Goal: Obtain resource: Download file/media

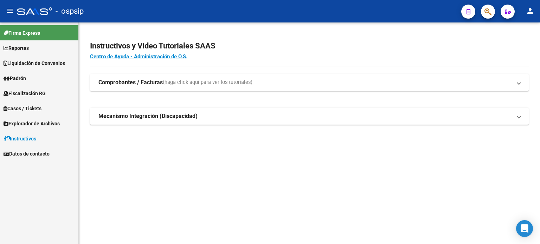
click at [22, 45] on span "Reportes" at bounding box center [16, 48] width 25 height 8
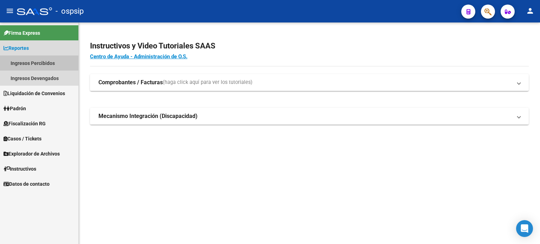
click at [30, 66] on link "Ingresos Percibidos" at bounding box center [39, 63] width 78 height 15
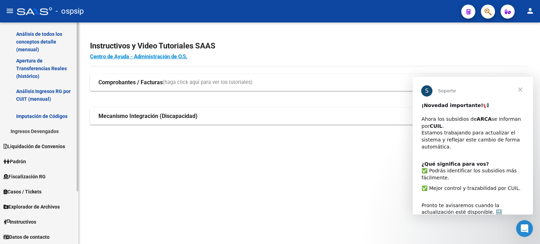
click at [26, 161] on span "Padrón" at bounding box center [15, 162] width 22 height 8
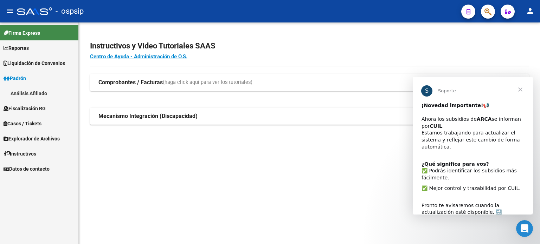
click at [22, 34] on span "Firma Express" at bounding box center [22, 33] width 37 height 8
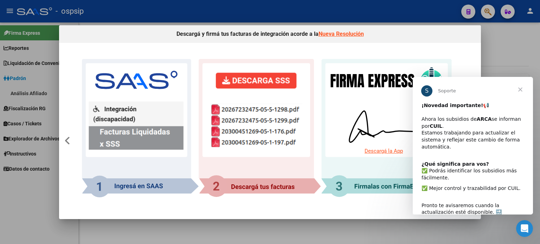
click at [522, 86] on span "Cerrar" at bounding box center [520, 89] width 25 height 25
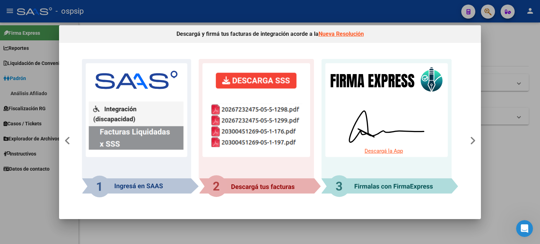
click at [38, 29] on div at bounding box center [270, 122] width 540 height 244
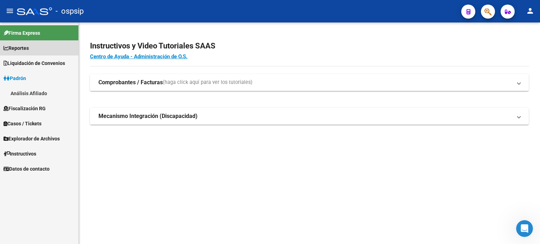
click at [17, 48] on span "Reportes" at bounding box center [16, 48] width 25 height 8
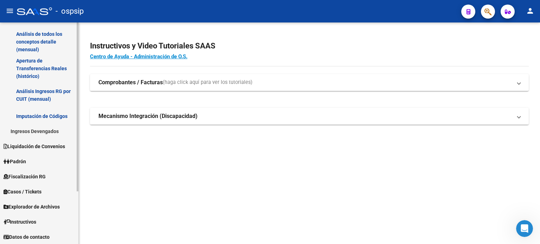
scroll to position [34, 0]
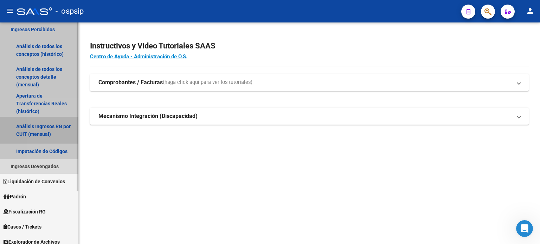
click at [54, 125] on link "Análisis Ingresos RG por CUIT (mensual)" at bounding box center [39, 130] width 78 height 27
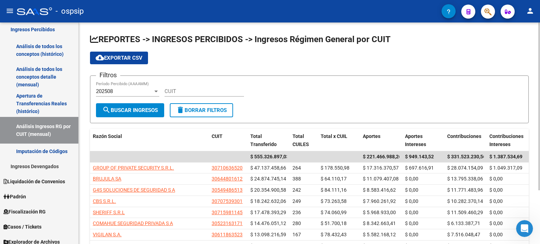
click at [156, 91] on div at bounding box center [156, 92] width 4 height 2
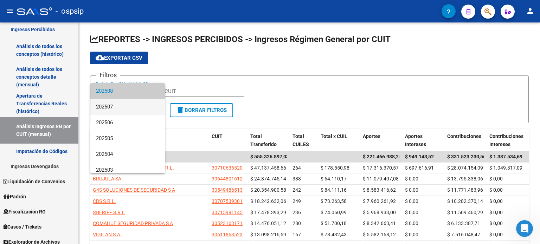
click at [110, 104] on span "202507" at bounding box center [127, 107] width 63 height 16
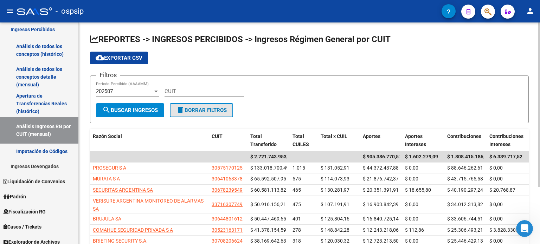
click at [201, 108] on span "delete Borrar Filtros" at bounding box center [201, 110] width 51 height 6
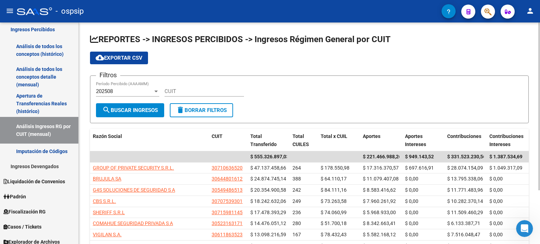
click at [119, 56] on span "cloud_download Exportar CSV" at bounding box center [119, 58] width 47 height 6
